Goal: Task Accomplishment & Management: Manage account settings

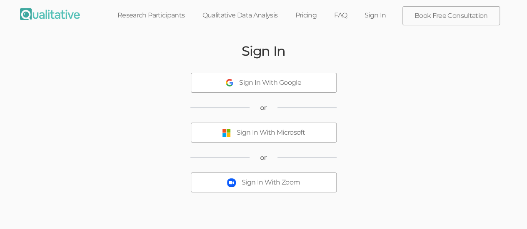
click at [251, 130] on div "Sign In With Microsoft" at bounding box center [271, 133] width 68 height 10
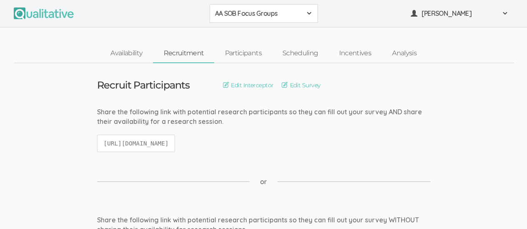
click at [307, 15] on span at bounding box center [309, 13] width 7 height 7
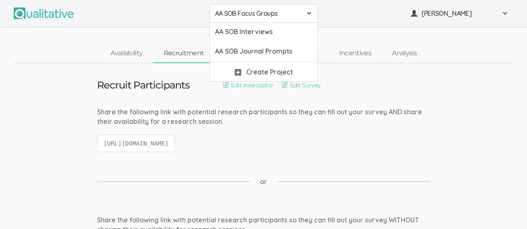
click at [342, 26] on div "AA SOB Focus Groups AA SOB Focus Groups AA SOB Interviews AA SOB Journal Prompt…" at bounding box center [263, 13] width 527 height 27
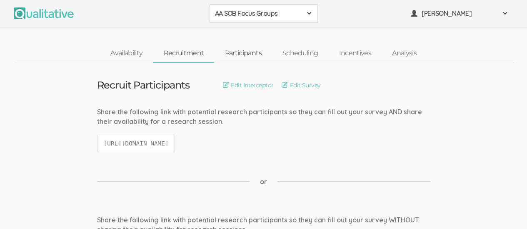
click at [249, 53] on link "Participants" at bounding box center [242, 54] width 57 height 18
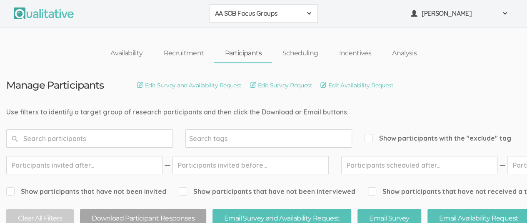
scroll to position [208, 0]
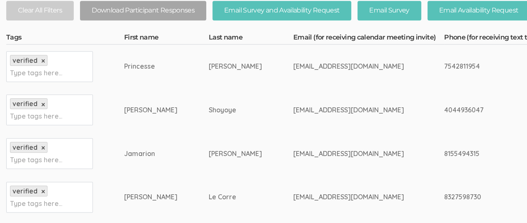
drag, startPoint x: 189, startPoint y: 154, endPoint x: 214, endPoint y: 154, distance: 25.4
click at [214, 154] on div "[PERSON_NAME]" at bounding box center [235, 154] width 53 height 10
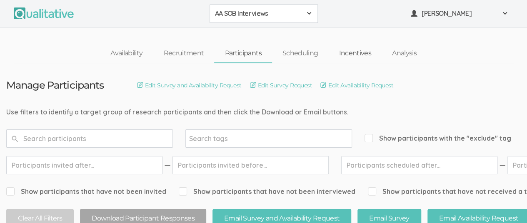
click at [356, 60] on link "Incentives" at bounding box center [354, 54] width 53 height 18
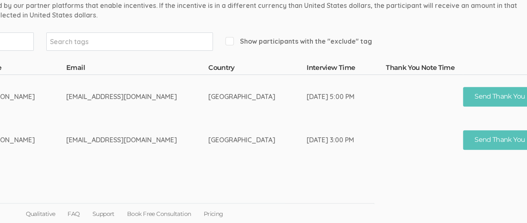
scroll to position [116, 141]
click at [227, 44] on span "Show participants with the "exclude" tag" at bounding box center [296, 42] width 147 height 10
click at [227, 44] on input "Show participants with the "exclude" tag" at bounding box center [225, 40] width 5 height 5
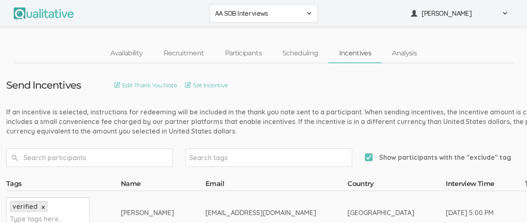
click at [367, 157] on input "Show participants with the "exclude" tag" at bounding box center [366, 156] width 5 height 5
checkbox input "false"
click at [244, 61] on link "Participants" at bounding box center [242, 54] width 57 height 18
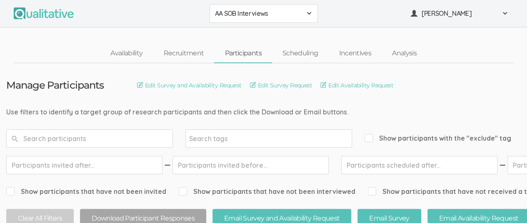
click at [244, 57] on link "Participants" at bounding box center [242, 54] width 57 height 18
click at [307, 17] on div "AA SOB Interviews" at bounding box center [263, 14] width 97 height 10
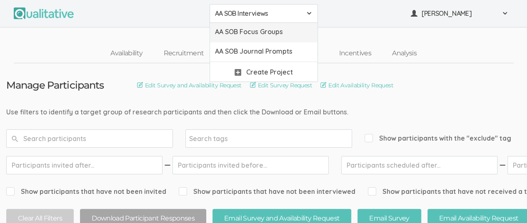
click at [289, 30] on span "AA SOB Focus Groups" at bounding box center [263, 32] width 97 height 10
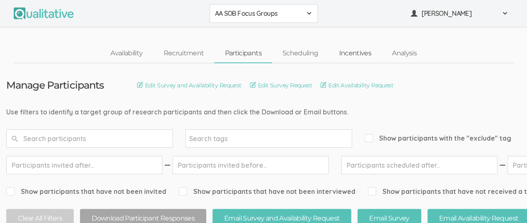
click at [355, 45] on link "Incentives" at bounding box center [354, 54] width 53 height 18
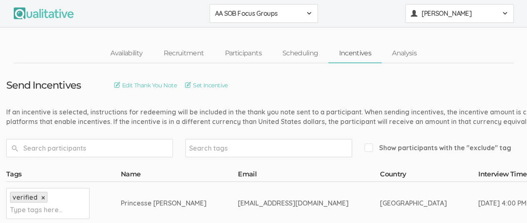
click at [506, 9] on div "[PERSON_NAME]" at bounding box center [459, 14] width 97 height 10
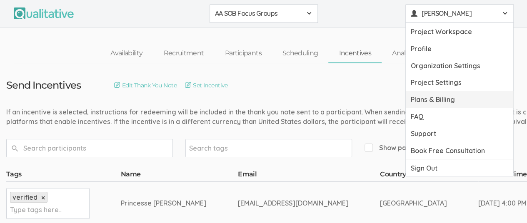
click at [459, 99] on link "Plans & Billing" at bounding box center [459, 99] width 107 height 17
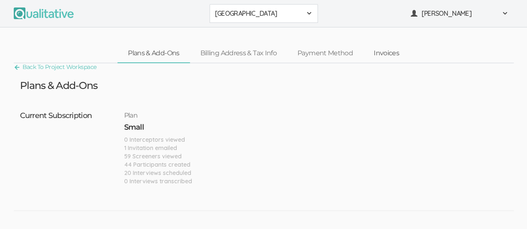
click at [392, 59] on link "Invoices" at bounding box center [386, 54] width 46 height 18
click at [395, 54] on link "Invoices" at bounding box center [386, 54] width 46 height 18
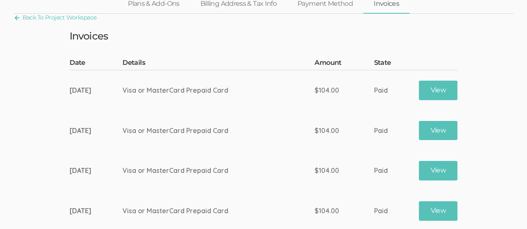
scroll to position [50, 0]
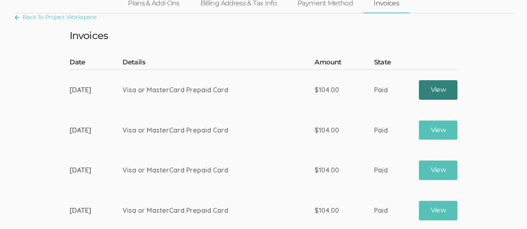
click at [450, 87] on link "View" at bounding box center [437, 90] width 38 height 20
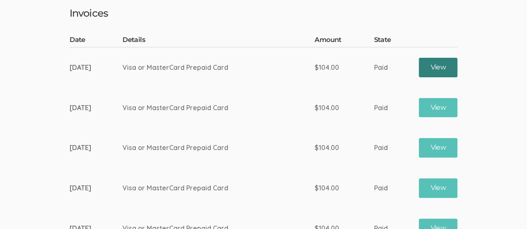
scroll to position [72, 0]
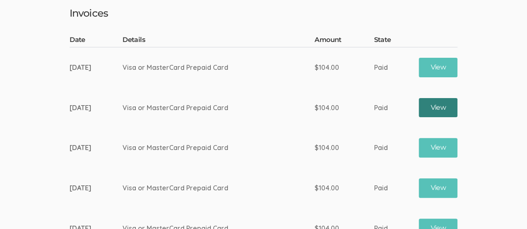
click at [450, 107] on link "View" at bounding box center [437, 108] width 38 height 20
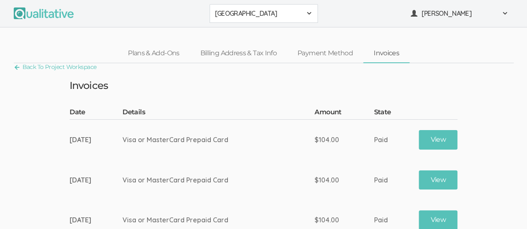
click at [306, 12] on span at bounding box center [309, 13] width 7 height 7
click at [26, 67] on link "Back To Project Workspace" at bounding box center [55, 67] width 83 height 11
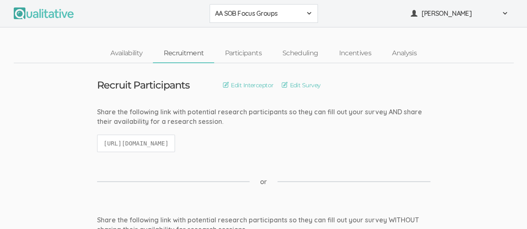
click at [309, 12] on span at bounding box center [309, 13] width 7 height 7
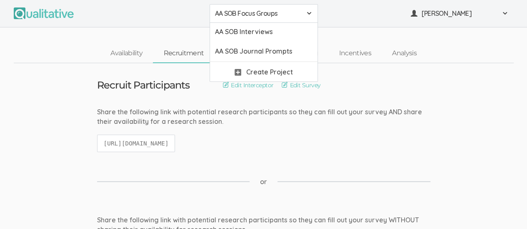
click at [340, 38] on ui-view "Availability Recruitment Participants Scheduling Incentives Analysis" at bounding box center [263, 45] width 527 height 36
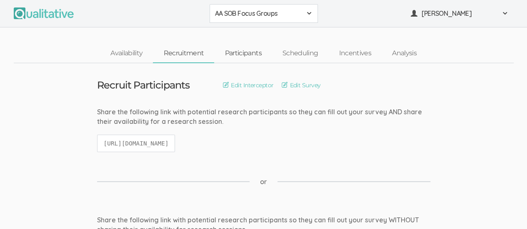
click at [252, 52] on link "Participants" at bounding box center [242, 54] width 57 height 18
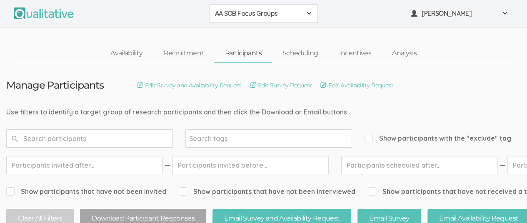
click at [307, 13] on span at bounding box center [309, 13] width 7 height 7
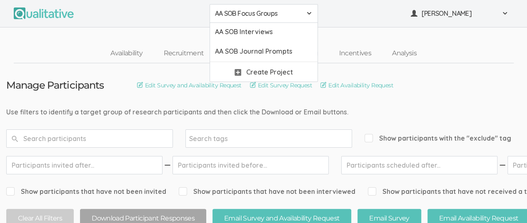
click at [278, 15] on span "AA SOB Focus Groups" at bounding box center [258, 14] width 87 height 10
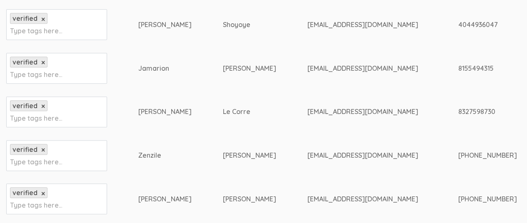
scroll to position [294, 0]
drag, startPoint x: 396, startPoint y: 23, endPoint x: 466, endPoint y: 27, distance: 69.6
click at [466, 27] on div "4044936047" at bounding box center [527, 24] width 139 height 10
